Goal: Task Accomplishment & Management: Manage account settings

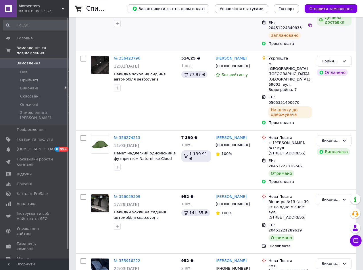
scroll to position [2, 0]
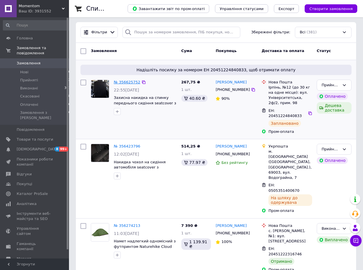
click at [124, 80] on link "№ 356625752" at bounding box center [127, 82] width 26 height 4
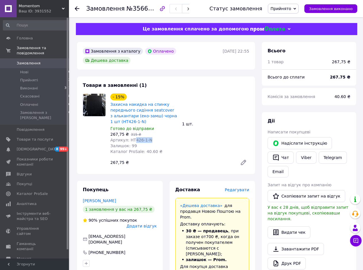
drag, startPoint x: 150, startPoint y: 131, endPoint x: 132, endPoint y: 131, distance: 17.2
click at [132, 137] on div "Артикул: HT426-1-N" at bounding box center [143, 140] width 67 height 6
copy span "426-1-N"
drag, startPoint x: 110, startPoint y: 152, endPoint x: 122, endPoint y: 152, distance: 11.8
click at [122, 158] on div "267,75 ₴" at bounding box center [171, 162] width 127 height 8
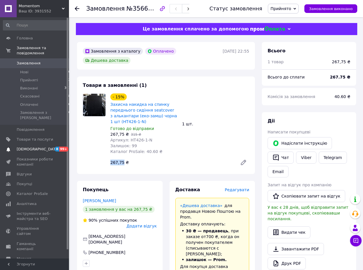
copy div "267,75"
click at [29, 40] on span "Головна" at bounding box center [25, 38] width 16 height 5
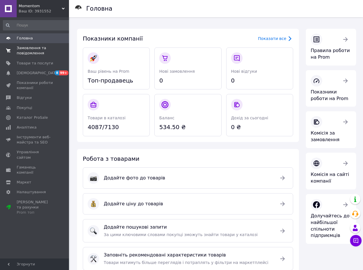
click at [20, 49] on span "Замовлення та повідомлення" at bounding box center [35, 50] width 36 height 10
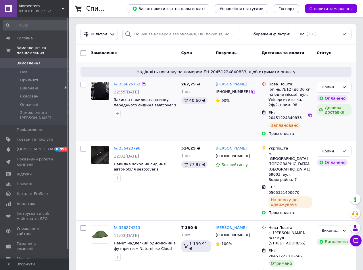
click at [124, 85] on link "№ 356625752" at bounding box center [127, 84] width 26 height 4
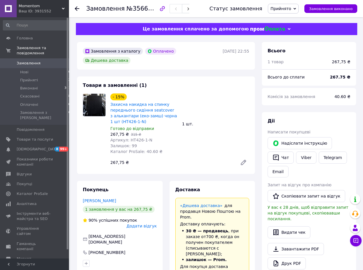
click at [179, 158] on div "267,75 ₴" at bounding box center [171, 162] width 127 height 8
drag, startPoint x: 150, startPoint y: 129, endPoint x: 131, endPoint y: 131, distance: 18.4
click at [131, 137] on div "Артикул: HT426-1-N" at bounding box center [143, 140] width 67 height 6
copy span "426-1-N"
click at [140, 10] on span "№356625752" at bounding box center [146, 8] width 41 height 7
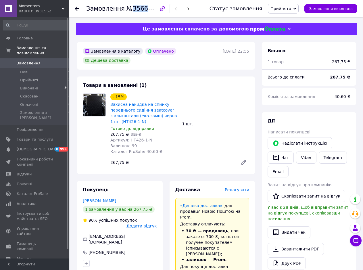
click at [140, 10] on span "№356625752" at bounding box center [146, 8] width 41 height 7
copy span "356625752"
click at [195, 158] on div "267,75 ₴" at bounding box center [171, 162] width 127 height 8
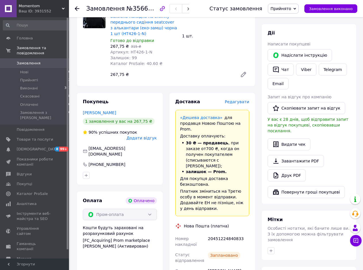
scroll to position [205, 0]
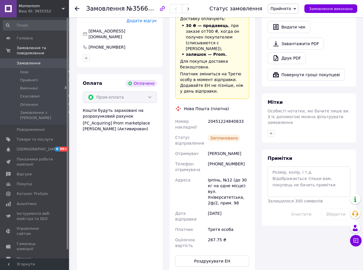
drag, startPoint x: 208, startPoint y: 126, endPoint x: 243, endPoint y: 126, distance: 35.3
click at [243, 148] on div "[PERSON_NAME]" at bounding box center [228, 153] width 44 height 10
copy div "[PERSON_NAME]"
drag, startPoint x: 211, startPoint y: 137, endPoint x: 245, endPoint y: 137, distance: 33.9
click at [245, 158] on div "[PHONE_NUMBER]" at bounding box center [228, 166] width 44 height 16
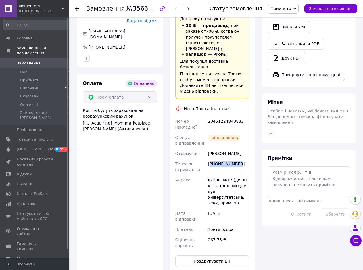
copy div "380934529476"
click at [115, 135] on div "Оплата Оплачено Пром-оплата Кошти будуть зараховані на розрахунковий рахунок [F…" at bounding box center [120, 173] width 86 height 198
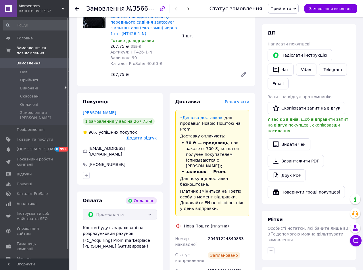
click at [94, 74] on div "Товари в замовленні (1) - 15% Захисна накидка на спинку переднього сидіння seat…" at bounding box center [166, 37] width 178 height 97
